Goal: Information Seeking & Learning: Learn about a topic

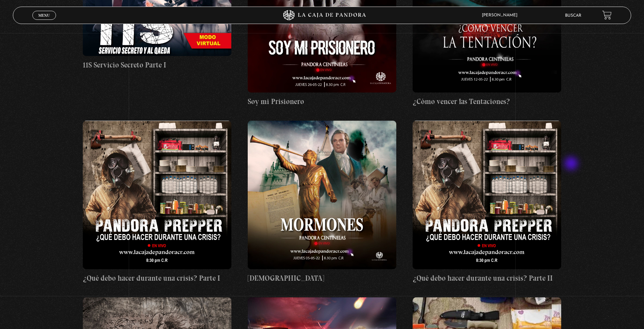
scroll to position [8353, 0]
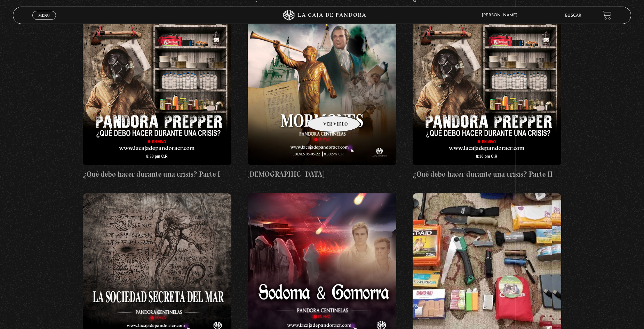
click at [325, 105] on figure at bounding box center [322, 91] width 148 height 148
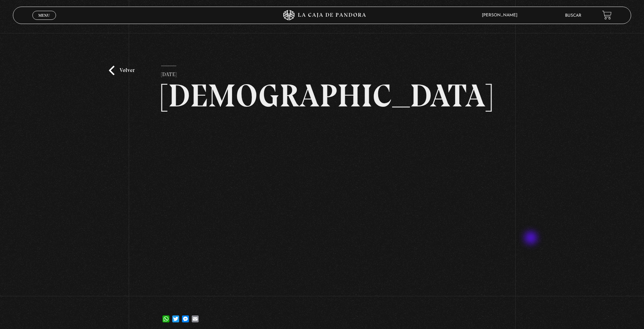
click at [532, 239] on div "Volver 11 mayo, 2022 Mormones WhatsApp Twitter Messenger Email" at bounding box center [322, 184] width 644 height 302
click at [384, 80] on h2 "[DEMOGRAPHIC_DATA]" at bounding box center [322, 96] width 322 height 32
